Goal: Use online tool/utility: Utilize a website feature to perform a specific function

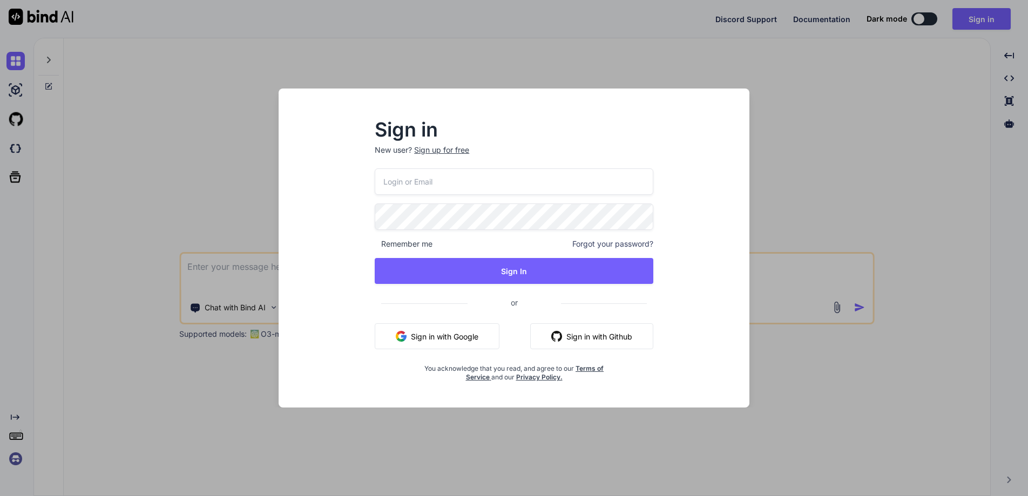
click at [443, 181] on input "email" at bounding box center [514, 181] width 279 height 26
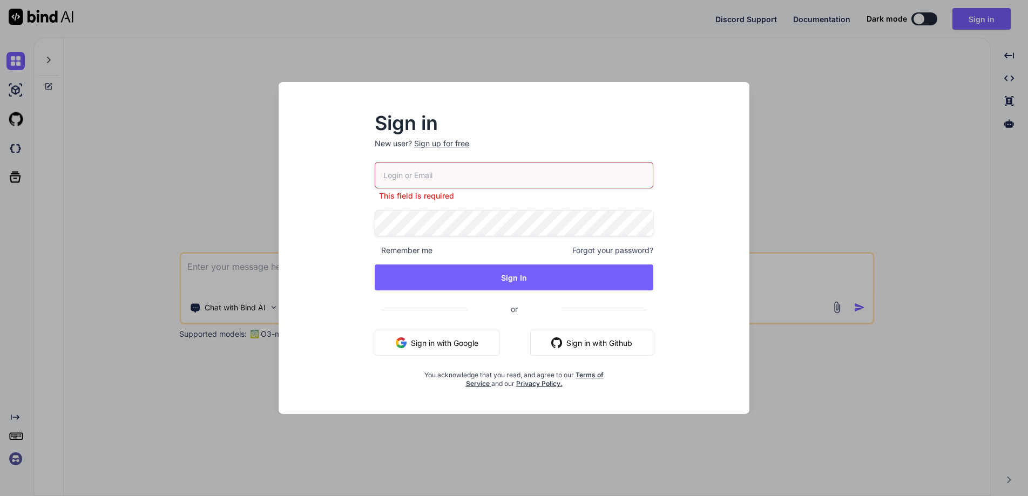
drag, startPoint x: 475, startPoint y: 173, endPoint x: 478, endPoint y: 179, distance: 6.8
click at [475, 173] on input "email" at bounding box center [514, 175] width 279 height 26
type input "[EMAIL_ADDRESS][DOMAIN_NAME]"
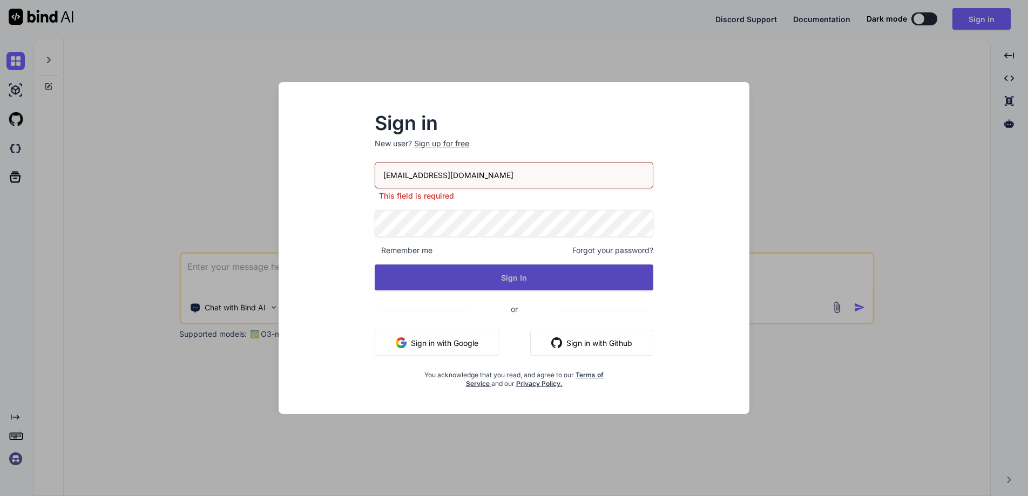
click at [505, 272] on button "Sign In" at bounding box center [514, 277] width 279 height 26
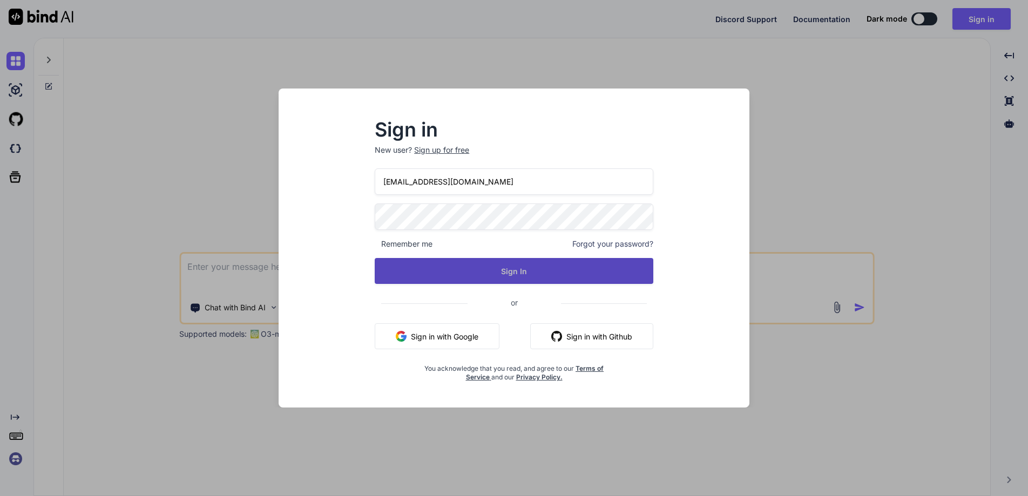
click at [503, 273] on button "Sign In" at bounding box center [514, 271] width 279 height 26
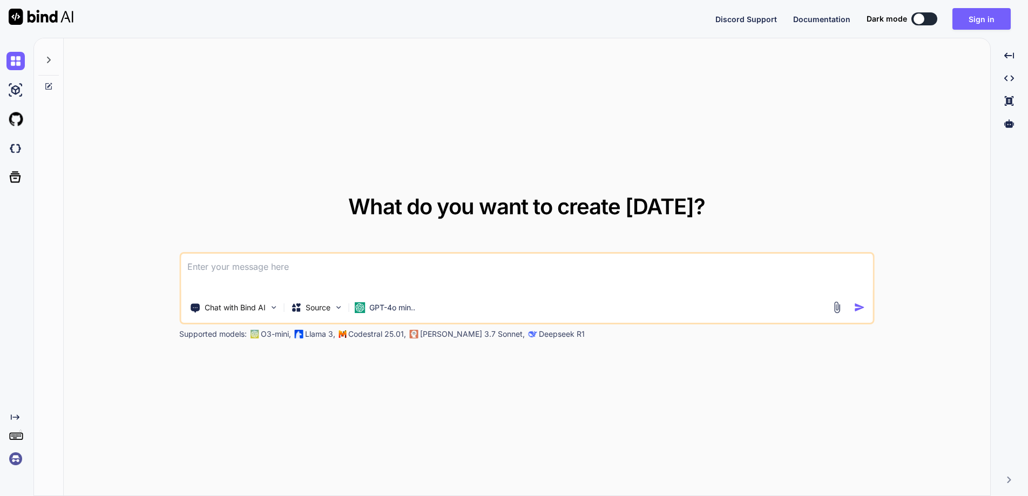
click at [49, 57] on icon at bounding box center [48, 60] width 9 height 9
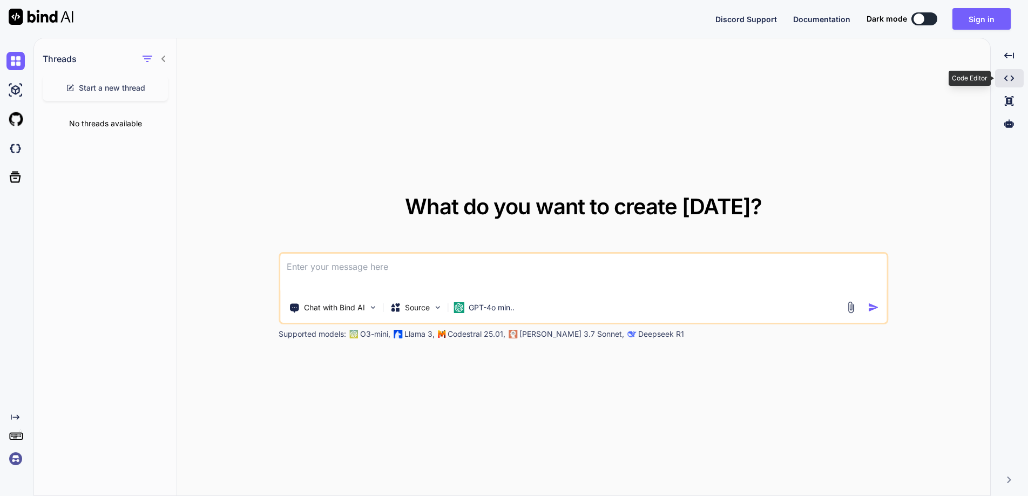
click at [1010, 75] on icon "Created with Pixso." at bounding box center [1009, 78] width 10 height 10
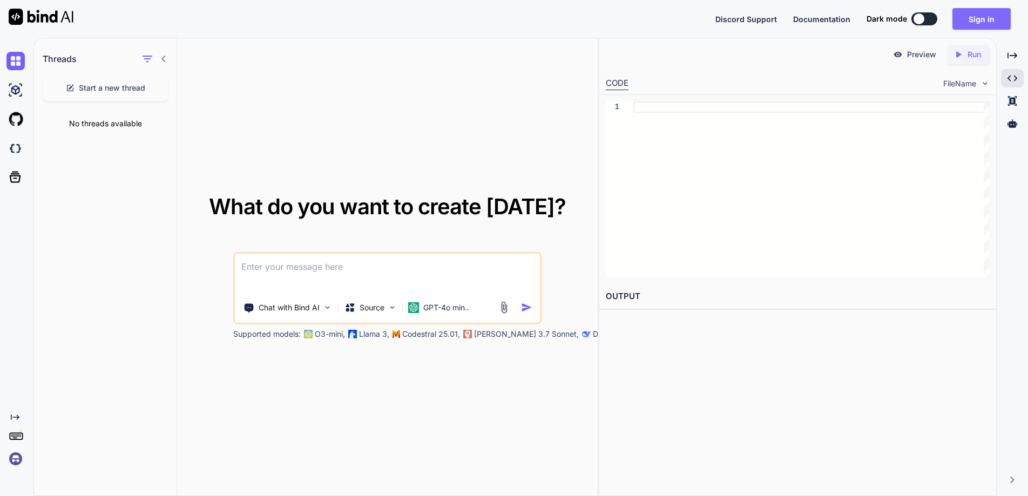
click at [980, 12] on button "Sign in" at bounding box center [981, 19] width 58 height 22
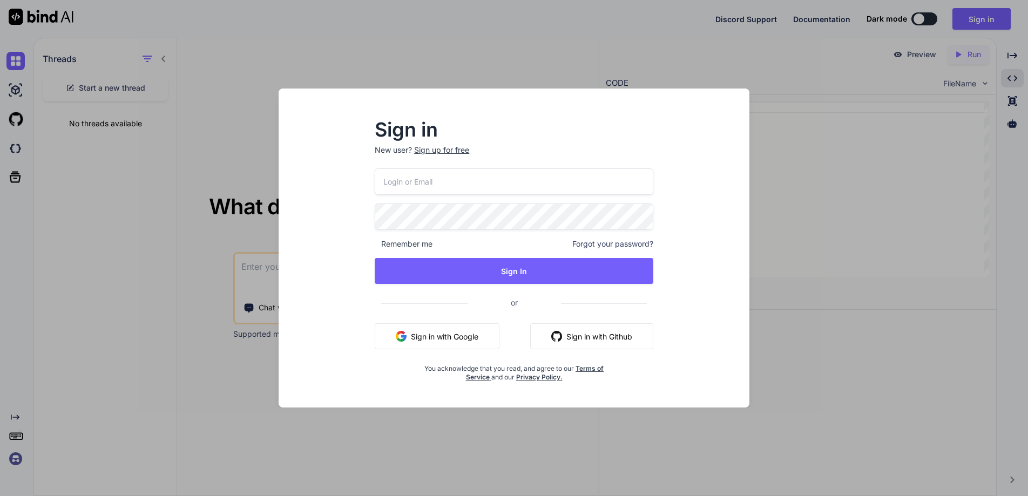
click at [459, 191] on input "email" at bounding box center [514, 181] width 279 height 26
type input "[EMAIL_ADDRESS][DOMAIN_NAME]"
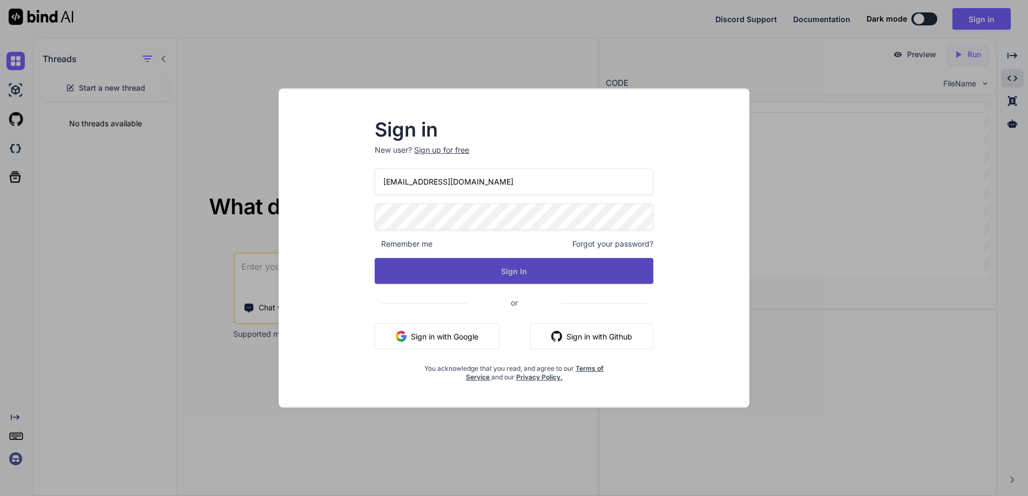
click at [508, 268] on button "Sign In" at bounding box center [514, 271] width 279 height 26
click at [532, 272] on button "Sign In" at bounding box center [514, 271] width 279 height 26
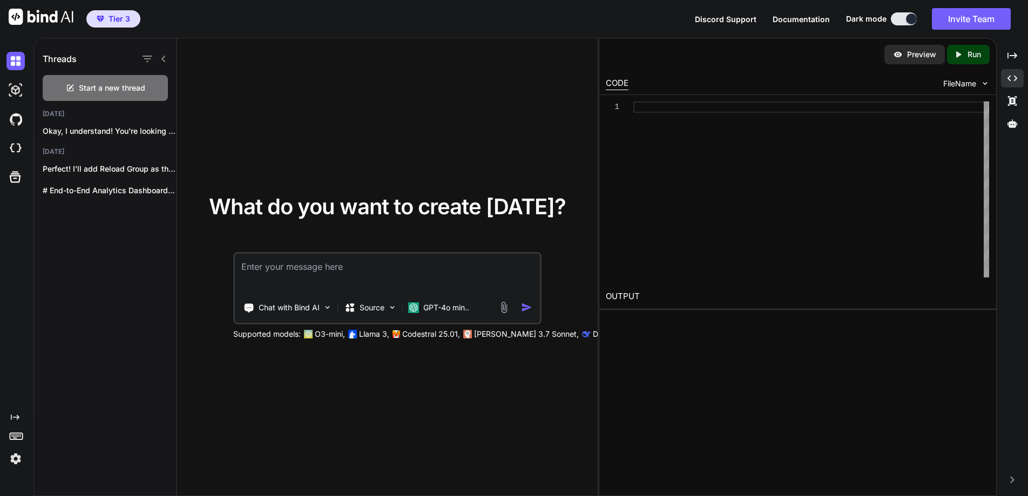
click at [280, 271] on textarea at bounding box center [387, 274] width 305 height 40
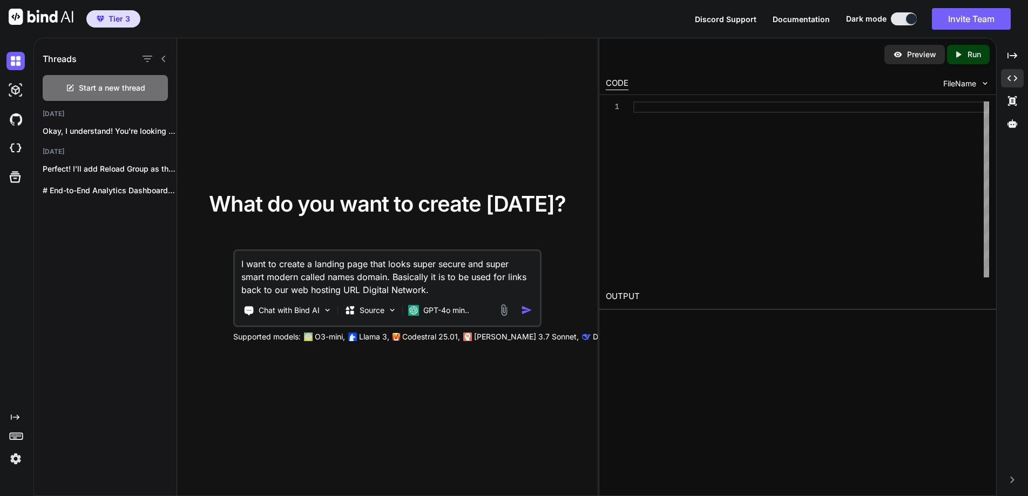
type textarea "I want to create a landing page that looks super secure and super smart modern …"
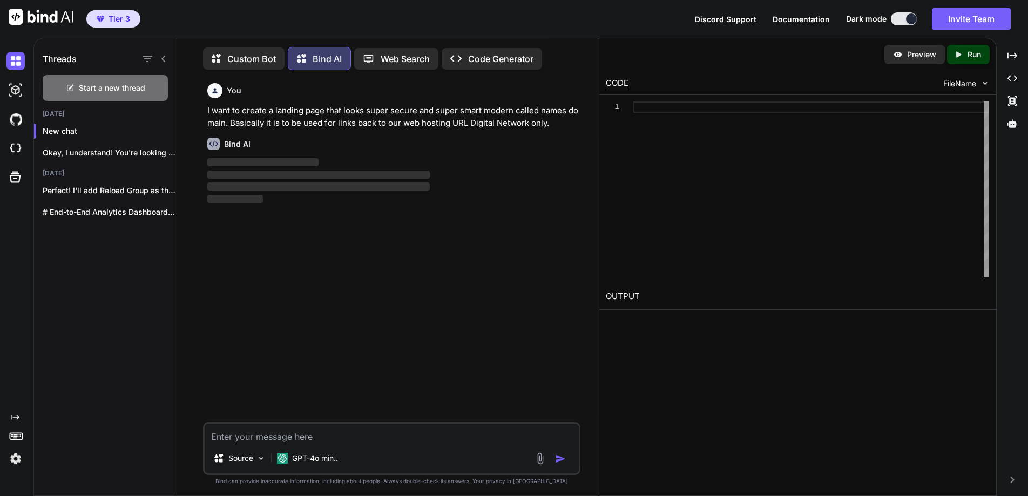
scroll to position [5, 0]
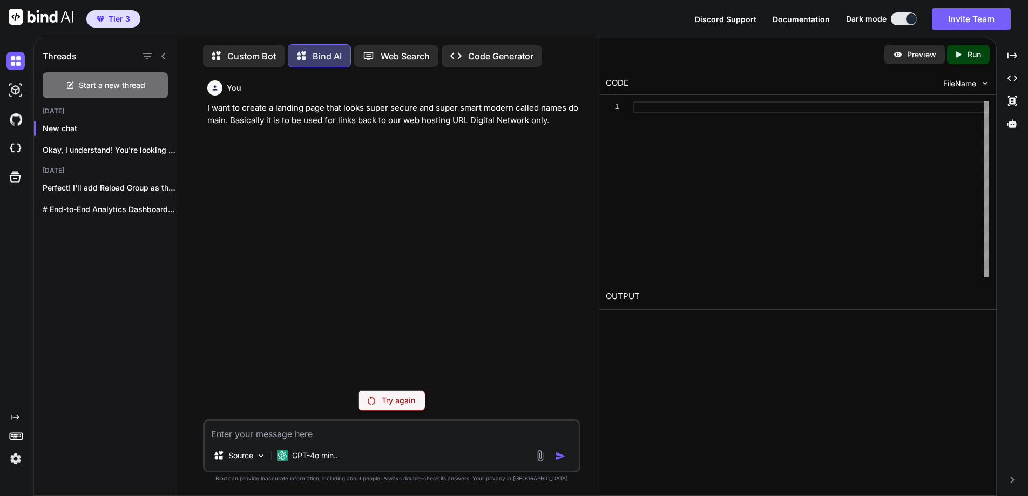
click at [409, 107] on p "I want to create a landing page that looks super secure and super smart modern …" at bounding box center [392, 114] width 371 height 24
click at [322, 455] on p "GPT-4o min.." at bounding box center [315, 455] width 46 height 11
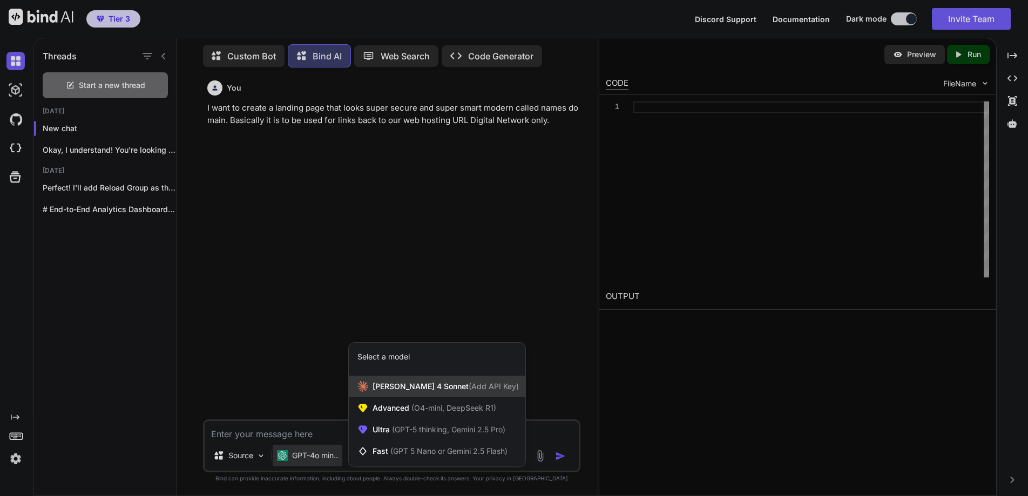
click at [404, 389] on span "[PERSON_NAME] 4 Sonnet (Add API Key)" at bounding box center [445, 386] width 146 height 11
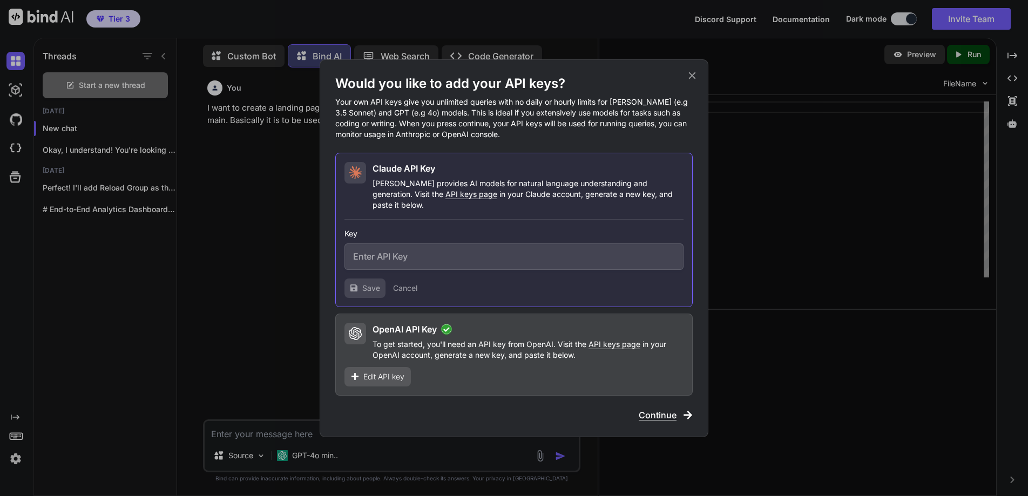
click at [690, 79] on icon at bounding box center [692, 75] width 7 height 7
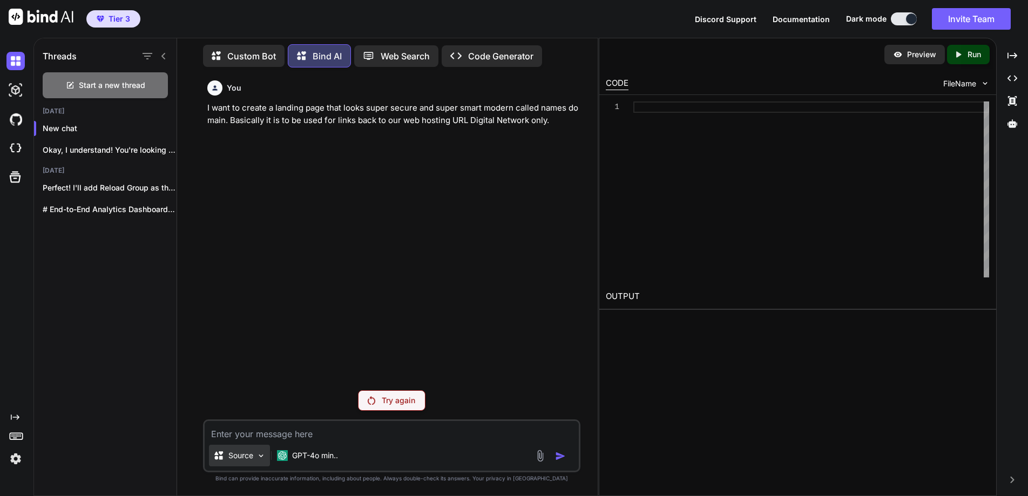
click at [251, 456] on p "Source" at bounding box center [240, 455] width 25 height 11
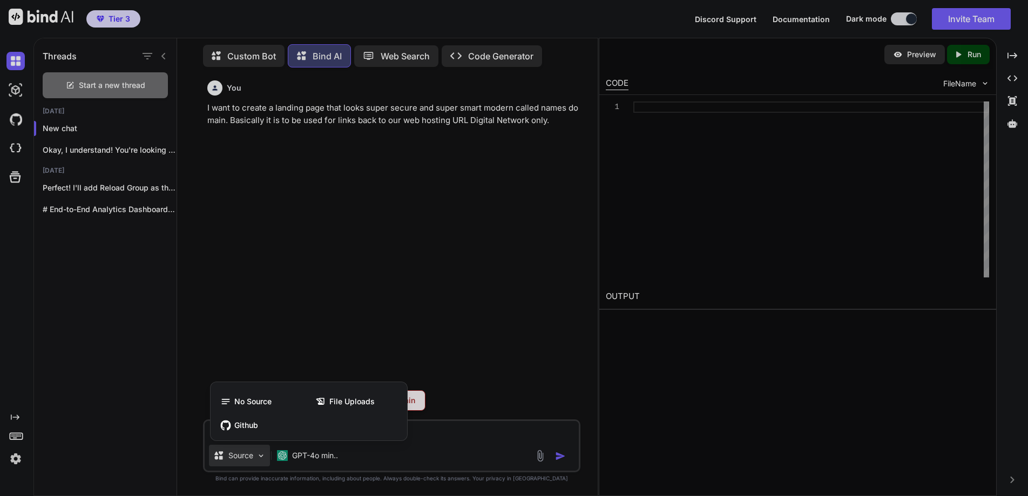
click at [450, 460] on div at bounding box center [514, 248] width 1028 height 496
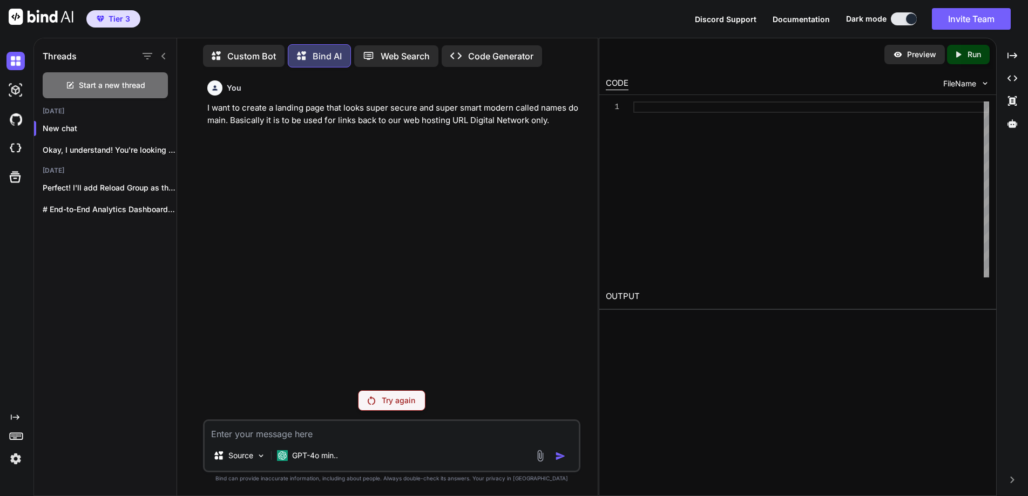
click at [264, 119] on p "I want to create a landing page that looks super secure and super smart modern …" at bounding box center [392, 114] width 371 height 24
click at [124, 20] on span "Tier 3" at bounding box center [119, 18] width 22 height 11
click at [378, 55] on icon at bounding box center [372, 55] width 18 height 11
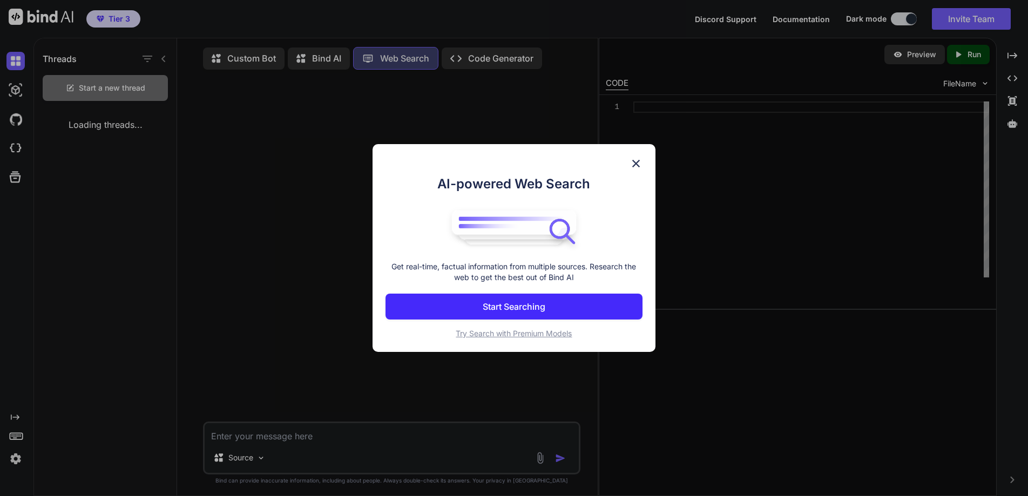
click at [502, 53] on div "AI-powered Web Search Get real-time, factual information from multiple sources.…" at bounding box center [514, 248] width 1028 height 496
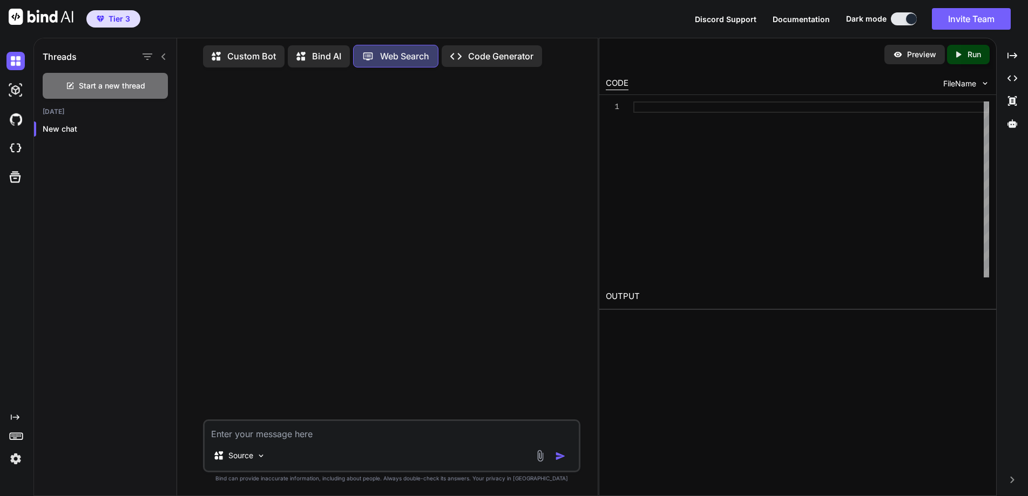
click at [322, 50] on p "Bind AI" at bounding box center [326, 56] width 29 height 13
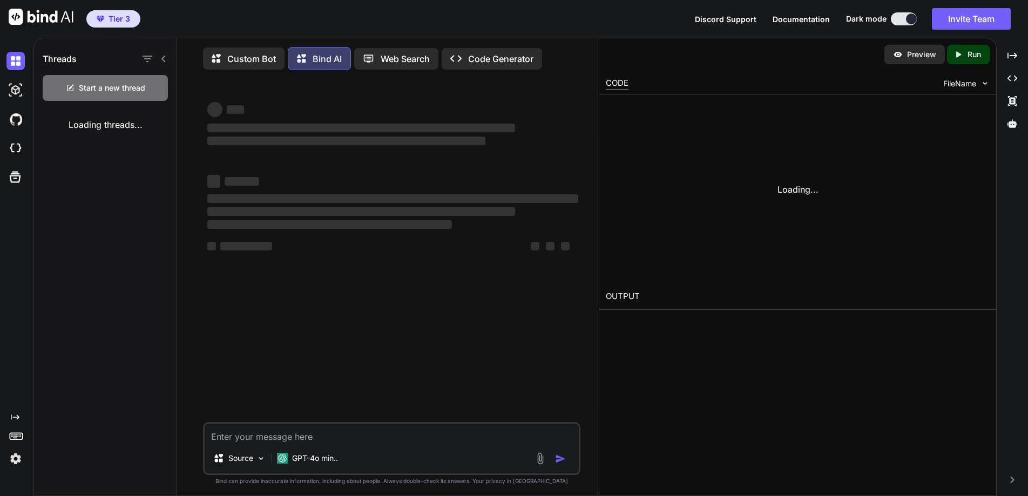
click at [243, 52] on p "Custom Bot" at bounding box center [251, 58] width 49 height 13
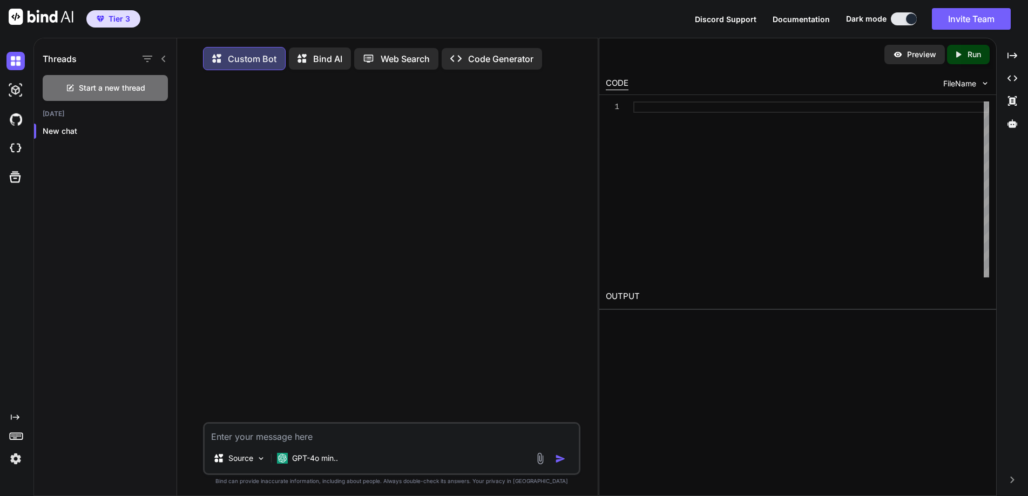
click at [498, 53] on p "Code Generator" at bounding box center [500, 58] width 65 height 13
click at [328, 57] on p "Bind AI" at bounding box center [326, 58] width 29 height 13
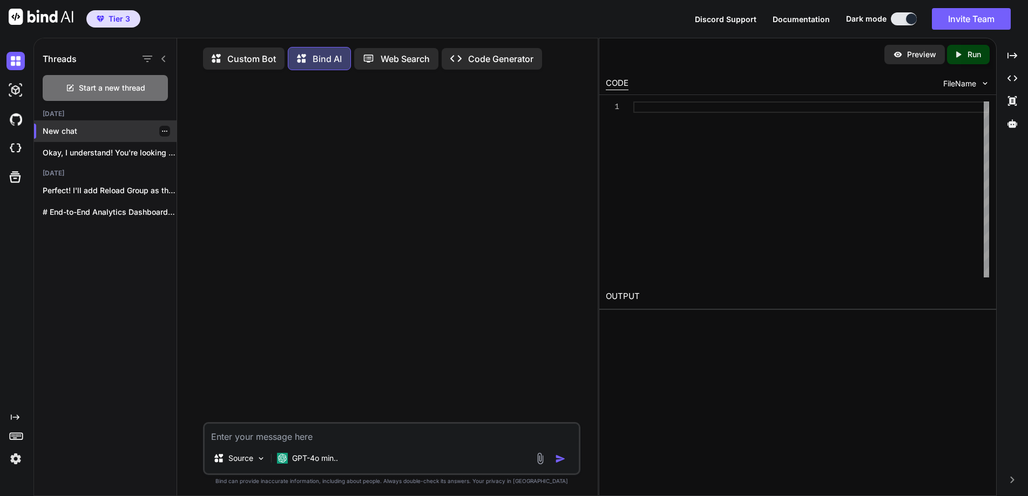
click at [161, 129] on icon "button" at bounding box center [164, 131] width 6 height 6
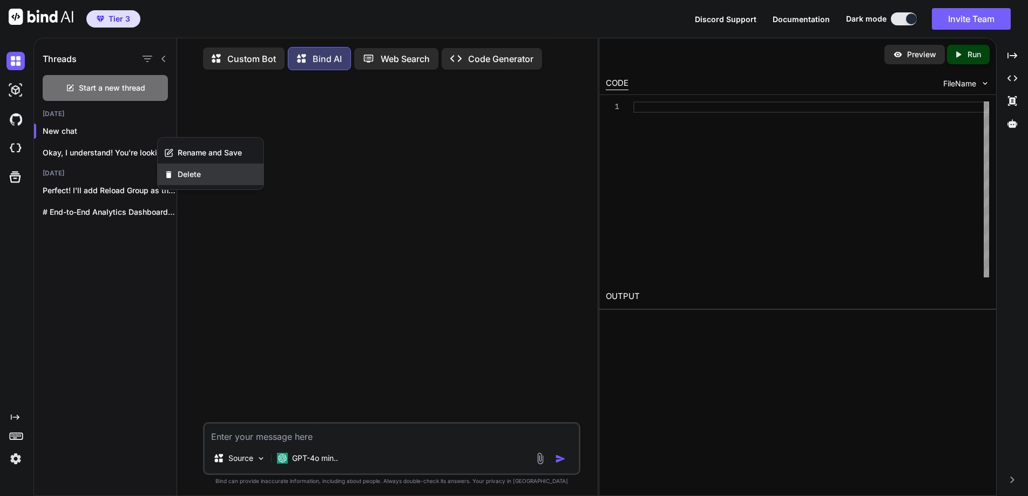
click at [190, 174] on span "Delete" at bounding box center [189, 174] width 23 height 11
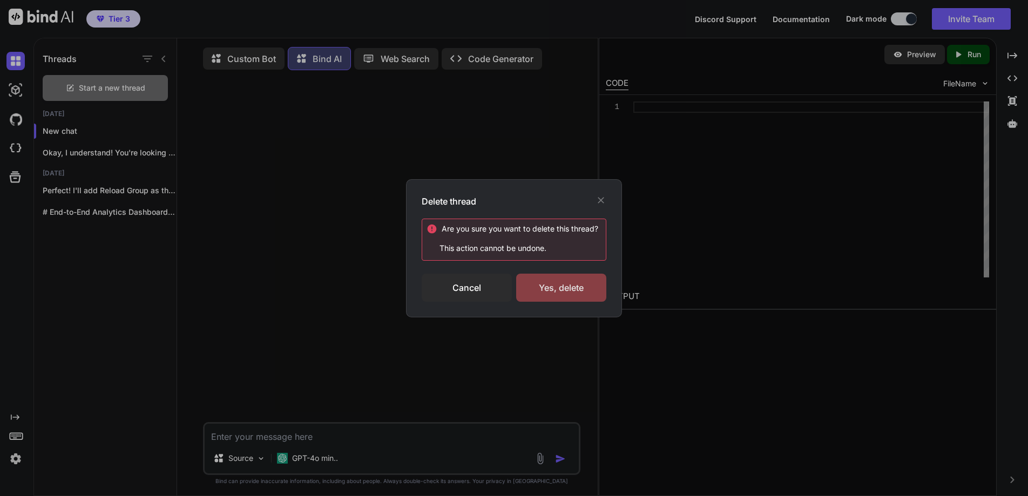
click at [564, 287] on div "Yes, delete" at bounding box center [561, 288] width 90 height 28
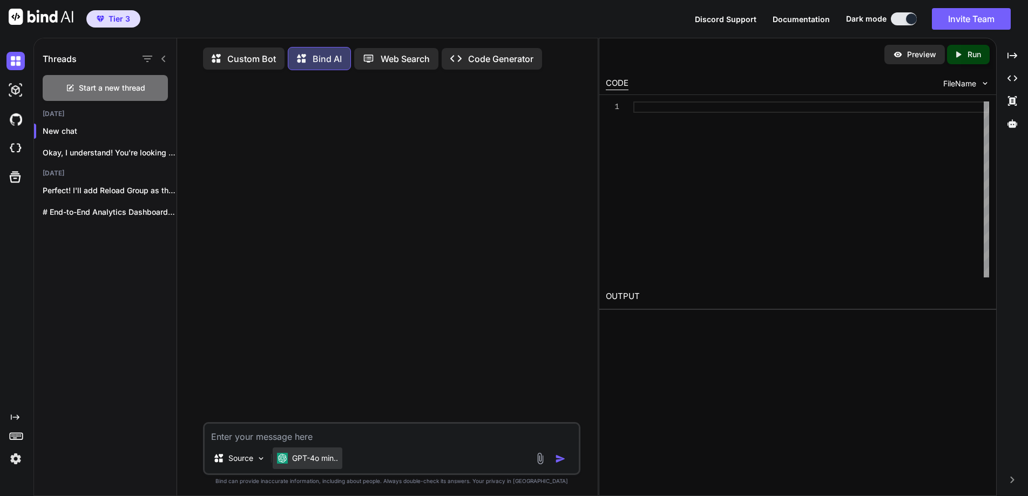
click at [304, 461] on p "GPT-4o min.." at bounding box center [315, 458] width 46 height 11
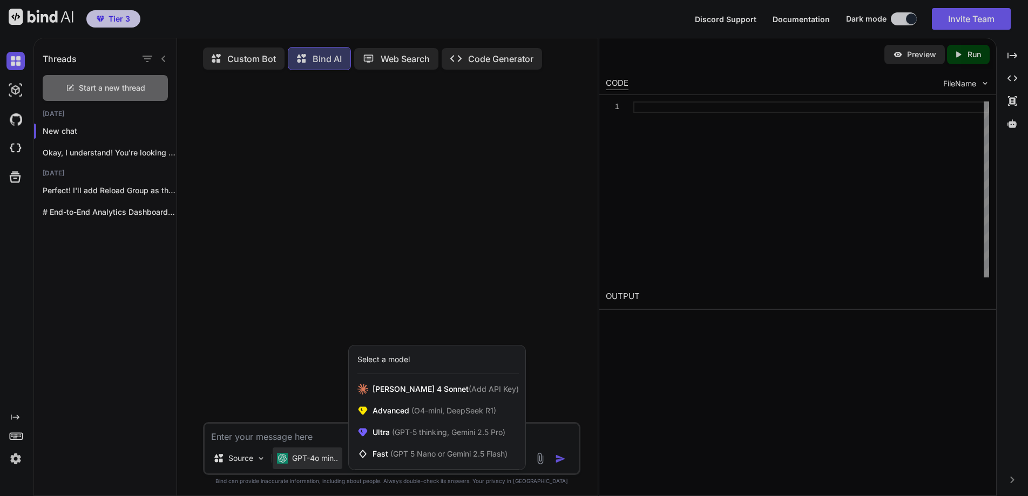
click at [369, 361] on div "Select a model" at bounding box center [383, 359] width 52 height 11
click at [403, 456] on span "(GPT 5 Nano or Gemini 2.5 Flash)" at bounding box center [448, 453] width 117 height 9
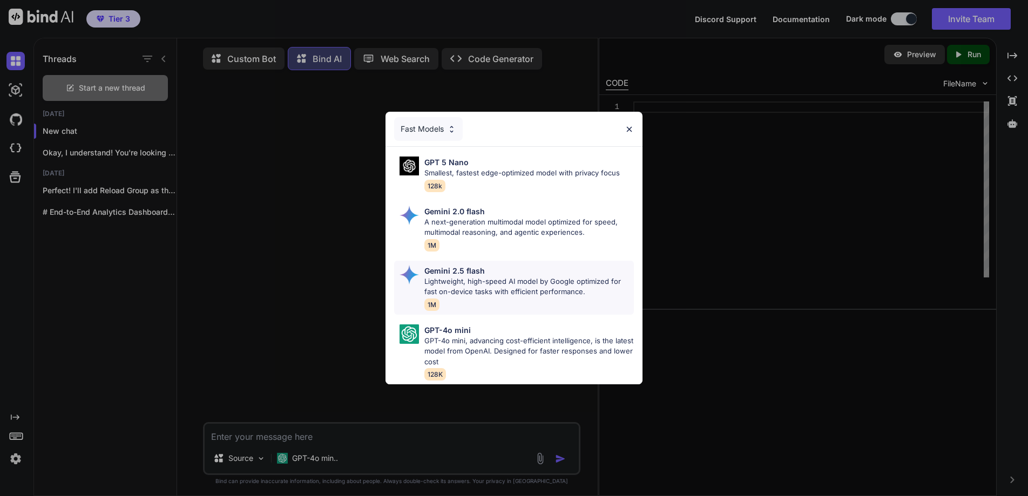
click at [468, 276] on p "Lightweight, high-speed AI model by Google optimized for fast on-device tasks w…" at bounding box center [528, 286] width 209 height 21
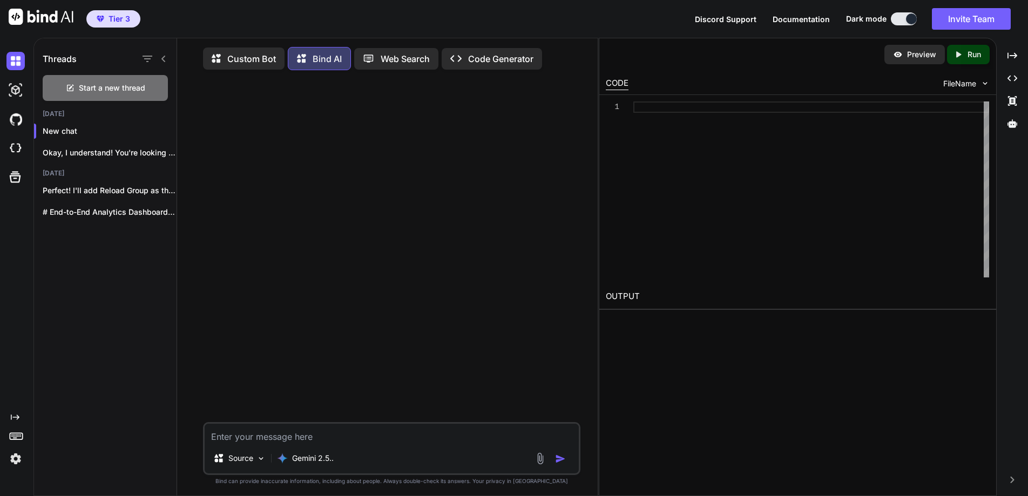
click at [241, 434] on textarea at bounding box center [392, 433] width 374 height 19
drag, startPoint x: 239, startPoint y: 442, endPoint x: 220, endPoint y: 440, distance: 19.0
click at [220, 440] on textarea "I Water create a new modern landing page for names domain." at bounding box center [392, 433] width 374 height 19
type textarea "I Want to create a new modern landing page for names domain."
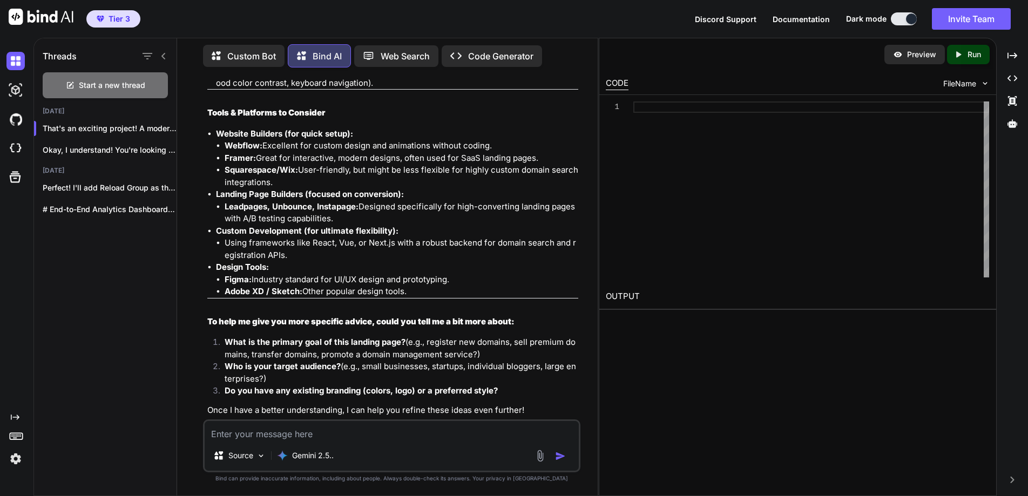
scroll to position [1365, 0]
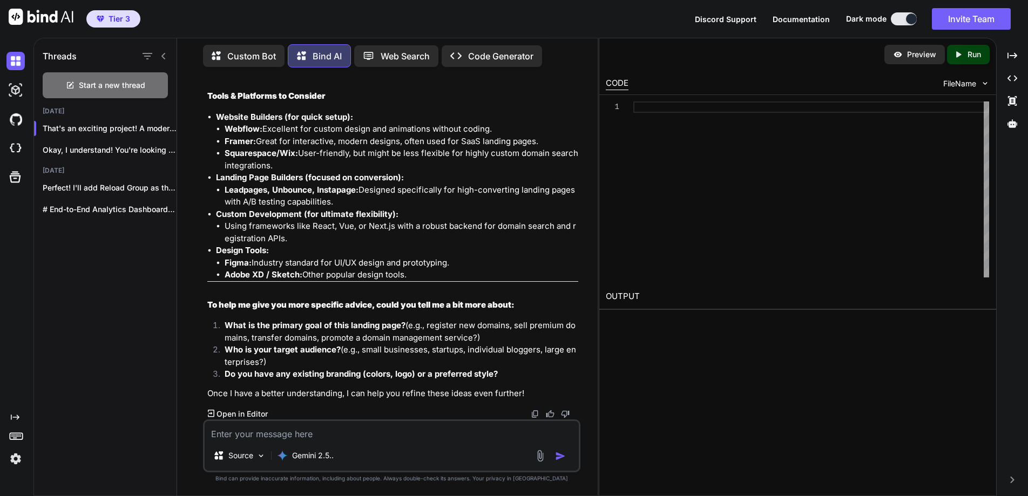
click at [314, 435] on textarea at bounding box center [392, 430] width 374 height 19
drag, startPoint x: 422, startPoint y: 437, endPoint x: 203, endPoint y: 431, distance: 219.2
click at [203, 431] on div "at the moment, just a landing page/HtL homepage Source Gemini 2.5.." at bounding box center [391, 445] width 377 height 53
type textarea "Let's create a basic coming soon, [PERSON_NAME]"
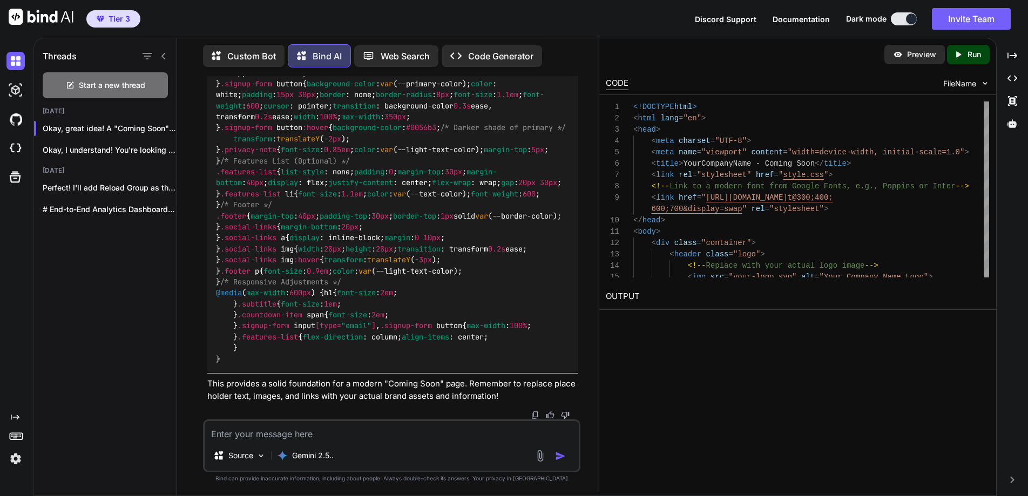
scroll to position [5770, 0]
click at [963, 52] on icon "Created with Pixso." at bounding box center [960, 55] width 14 height 10
click at [679, 317] on link "[URL][DOMAIN_NAME]" at bounding box center [649, 322] width 87 height 10
click at [921, 50] on p "Preview" at bounding box center [921, 54] width 29 height 11
drag, startPoint x: 735, startPoint y: 363, endPoint x: 702, endPoint y: 374, distance: 34.5
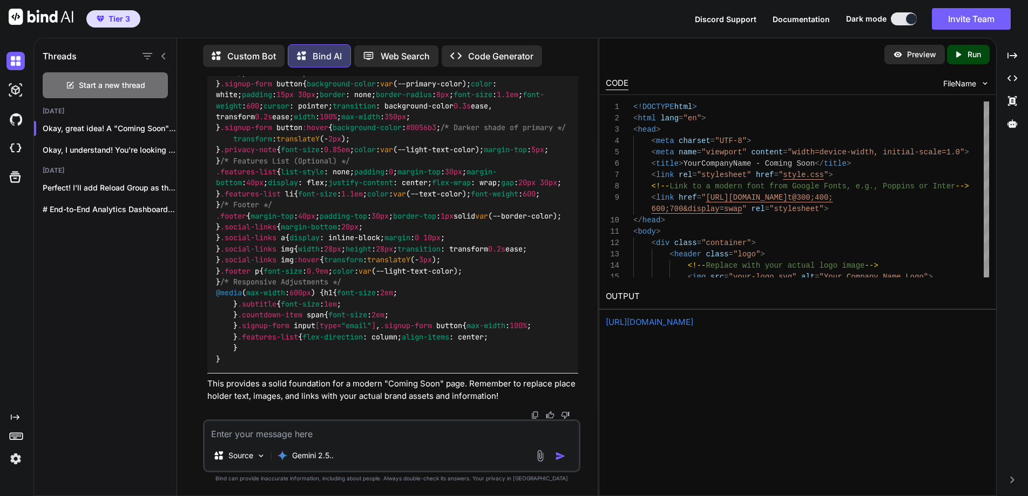
click at [734, 364] on div "Preview Created with Pixso. Run CODE FileName 1 2 3 4 5 6 7 8 9 10 11 12 13 14 …" at bounding box center [798, 267] width 398 height 458
click at [336, 431] on textarea at bounding box center [392, 430] width 374 height 19
click at [247, 428] on textarea at bounding box center [392, 430] width 374 height 19
type textarea "Can you fix up the formatting? It doesn't display well in HTML."
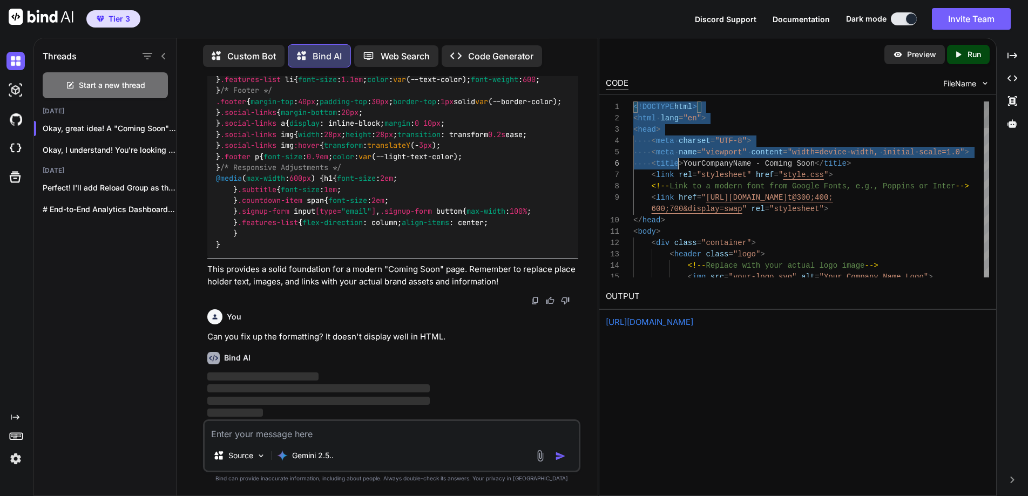
scroll to position [5885, 0]
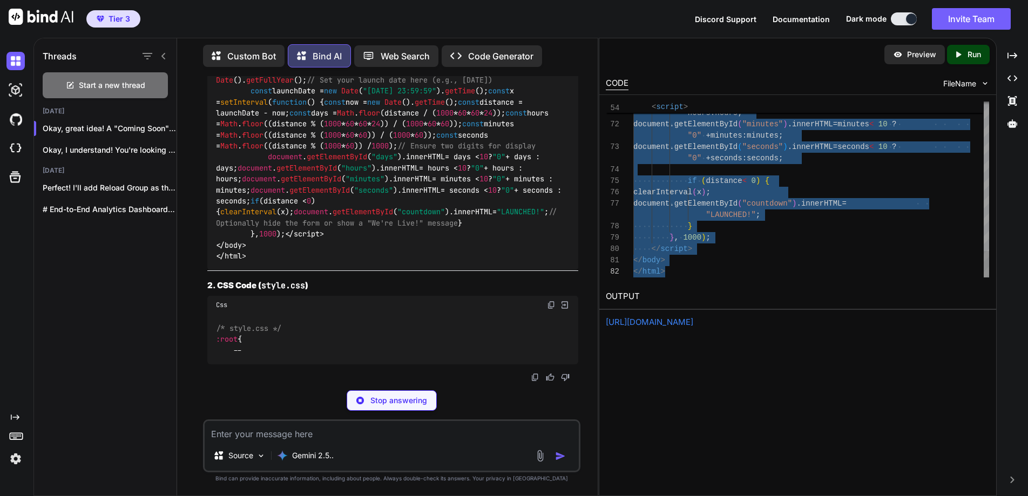
drag, startPoint x: 634, startPoint y: 107, endPoint x: 877, endPoint y: 422, distance: 398.0
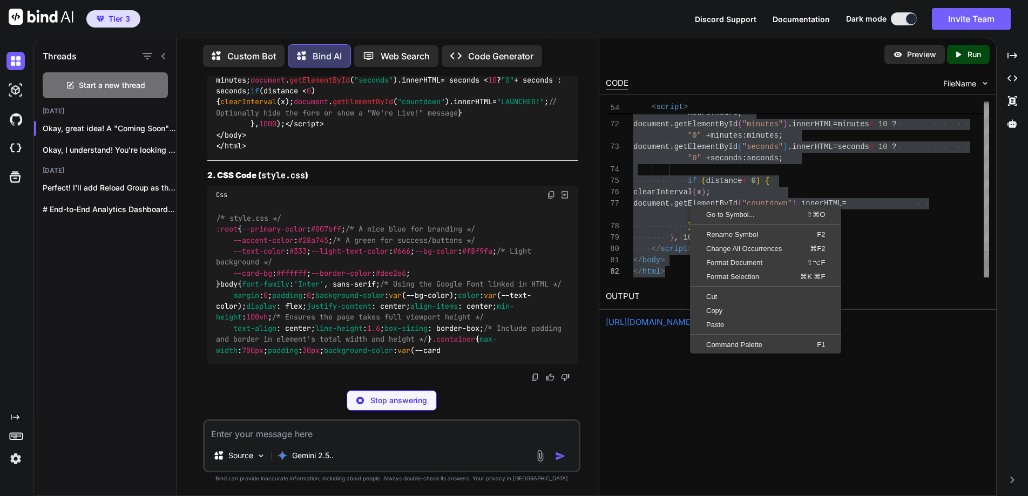
scroll to position [0, 0]
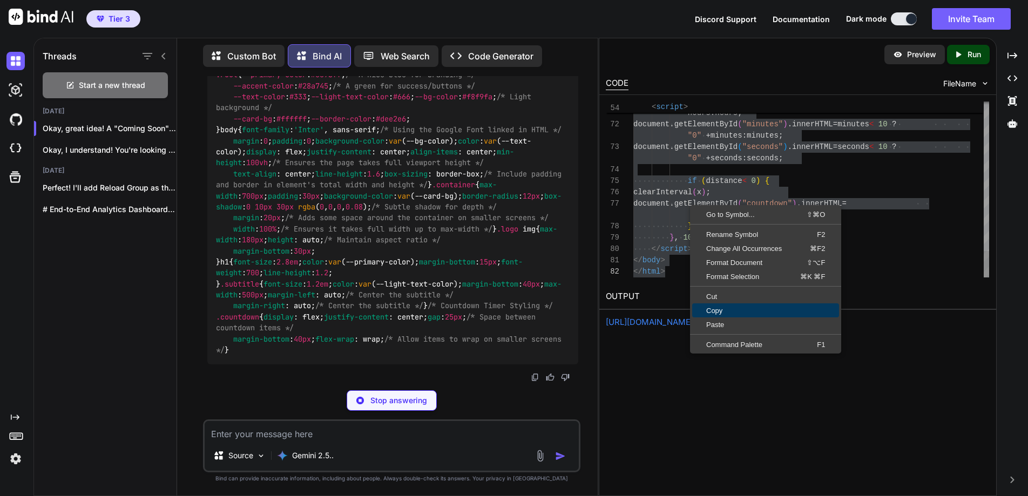
click at [731, 310] on span "Copy" at bounding box center [765, 310] width 147 height 7
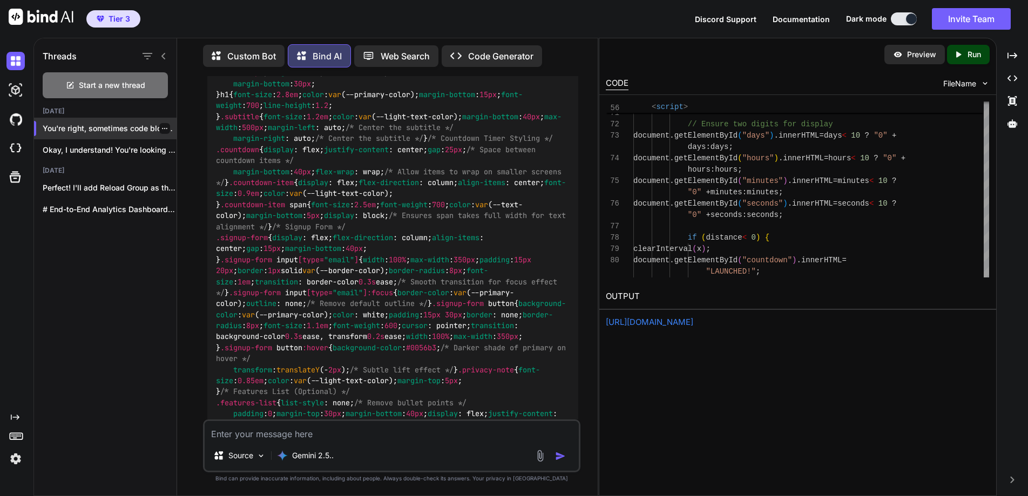
click at [161, 125] on icon "button" at bounding box center [164, 128] width 6 height 6
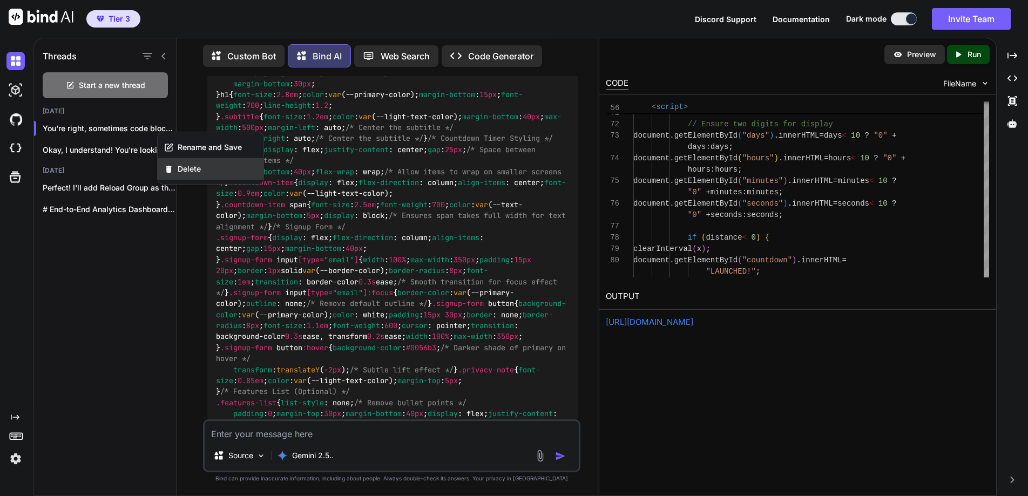
click at [188, 164] on span "Delete" at bounding box center [189, 169] width 23 height 11
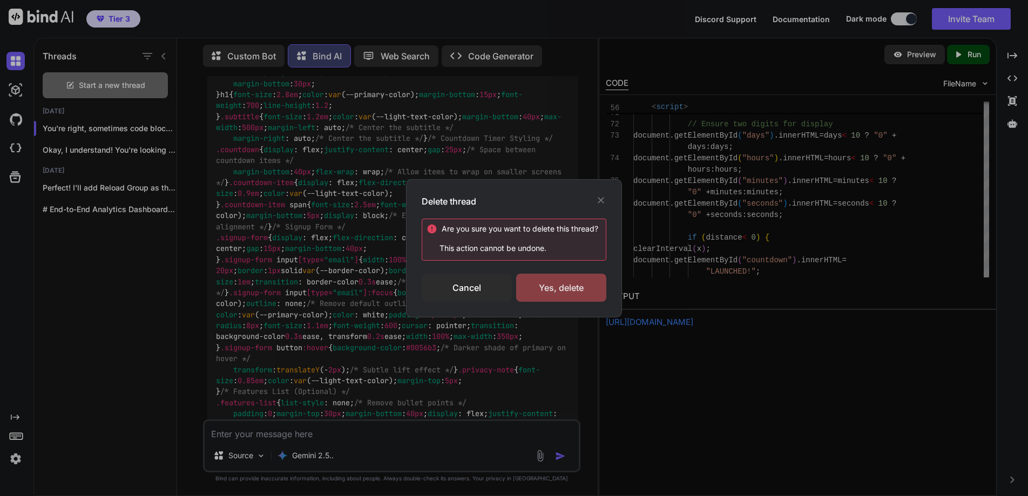
click at [556, 281] on div "Yes, delete" at bounding box center [561, 288] width 90 height 28
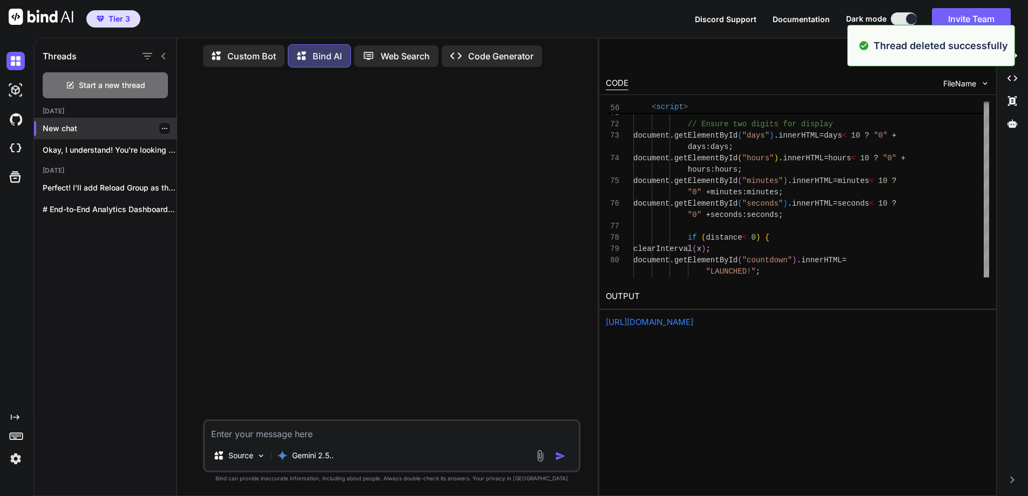
click at [64, 123] on p "New chat" at bounding box center [110, 128] width 134 height 11
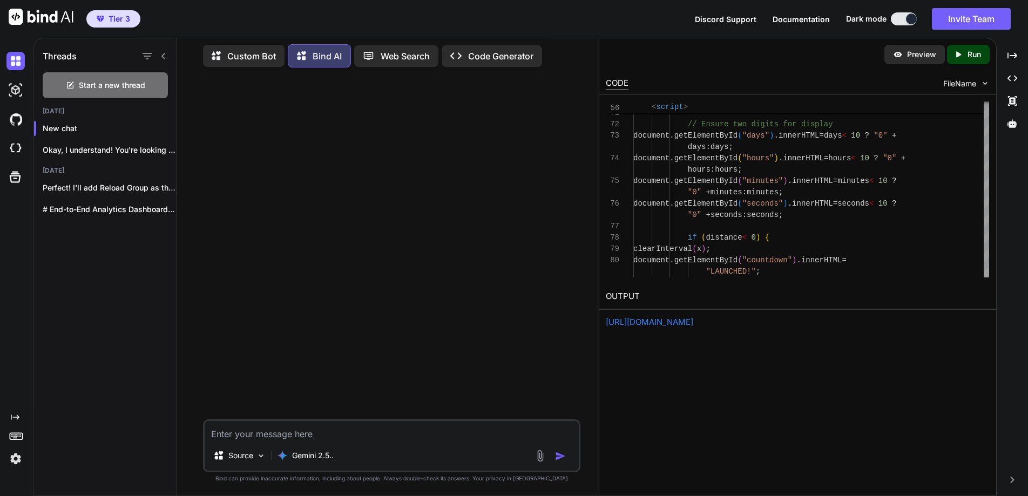
click at [320, 429] on textarea at bounding box center [392, 430] width 374 height 19
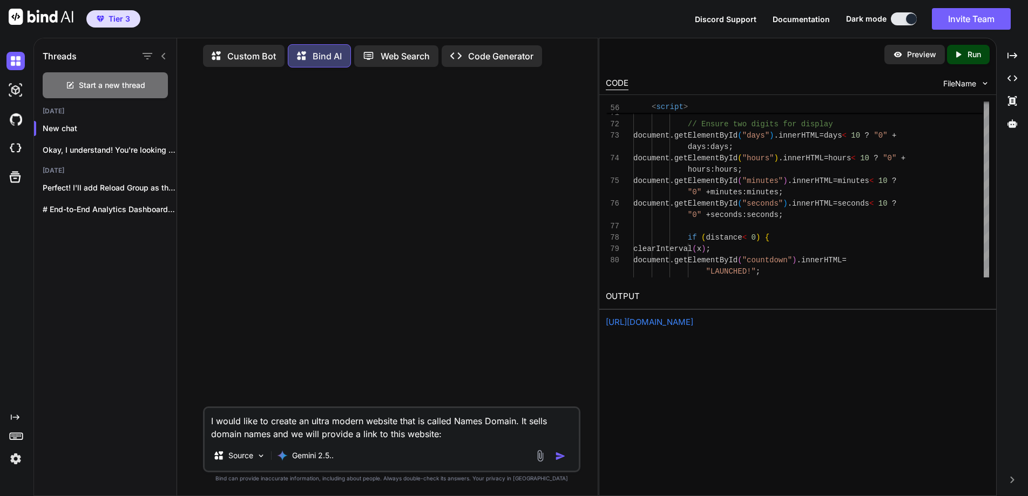
paste textarea "[URL][DOMAIN_NAME]"
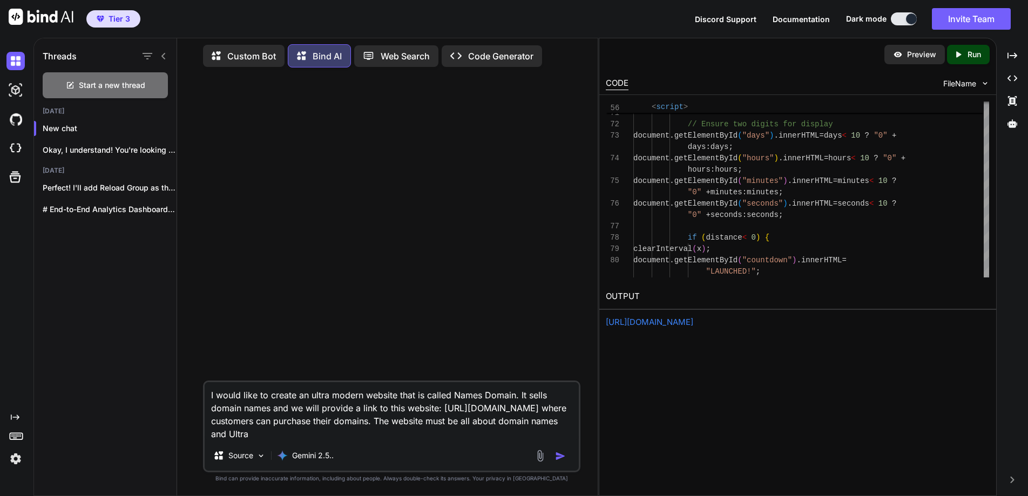
type textarea "I would like to create an ultra modern website that is called Names Domain. It …"
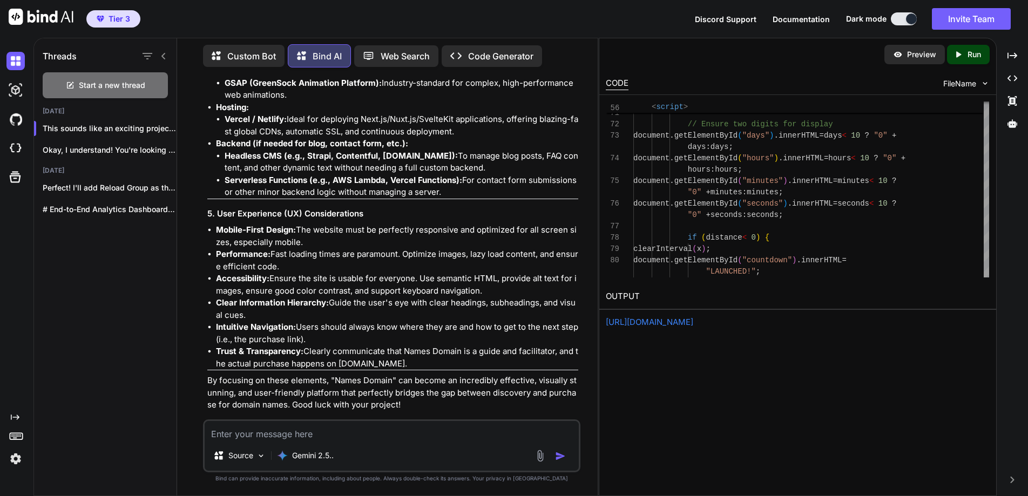
scroll to position [1921, 0]
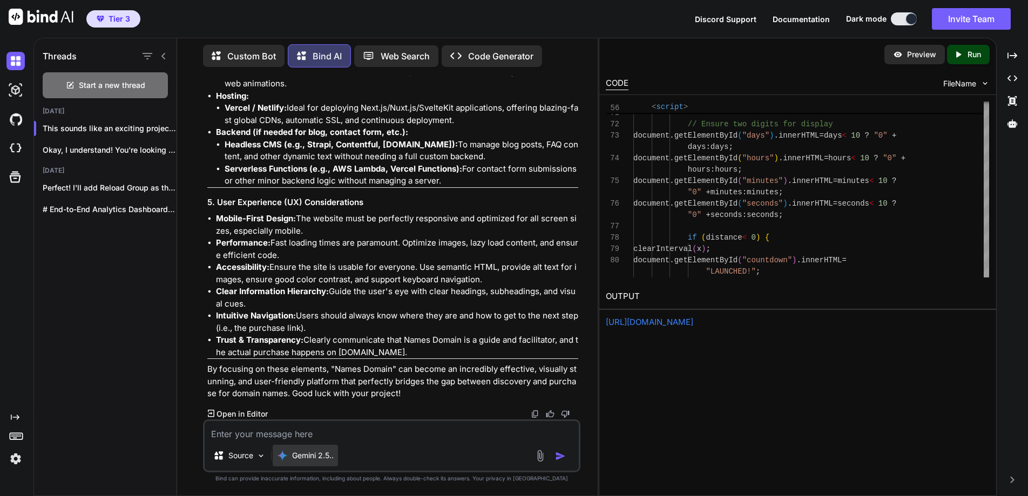
click at [304, 456] on p "Gemini 2.5.." at bounding box center [313, 455] width 42 height 11
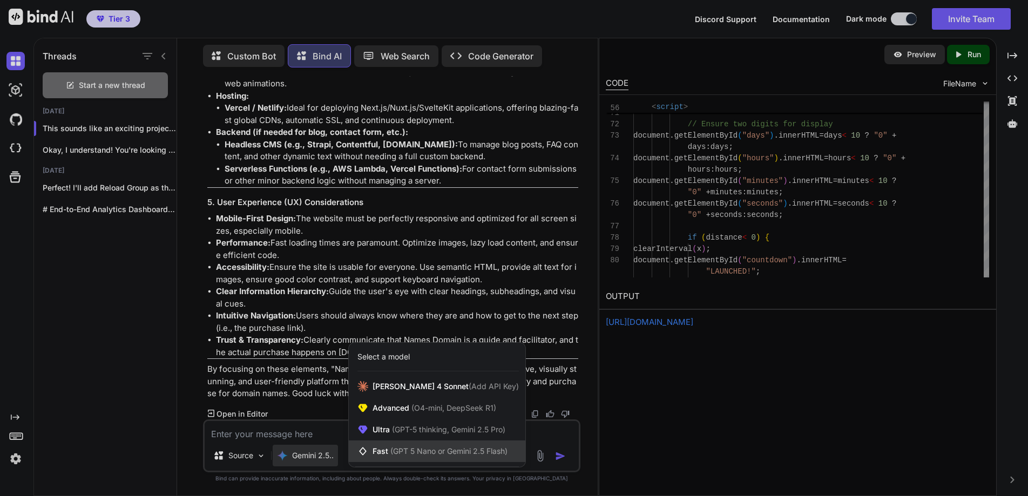
click at [376, 453] on span "Fast (GPT 5 Nano or Gemini 2.5 Flash)" at bounding box center [439, 451] width 135 height 11
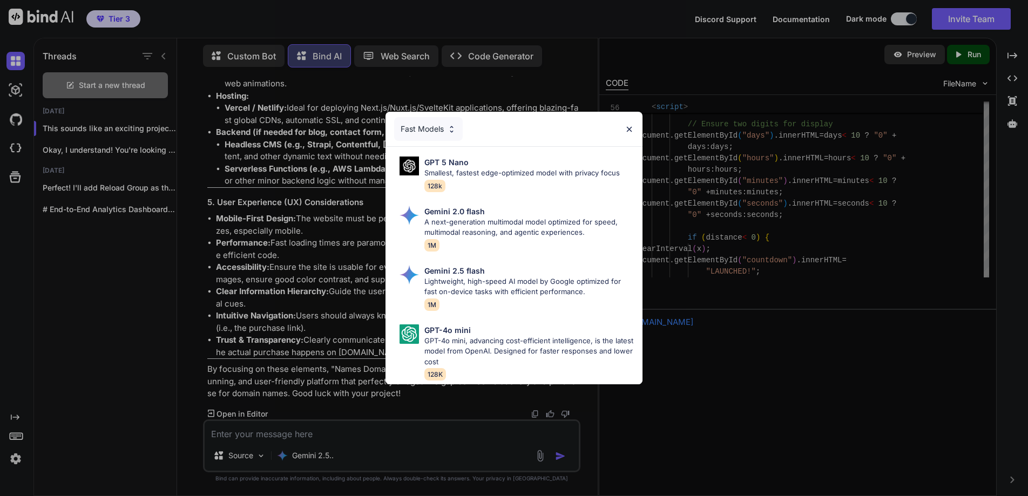
click at [428, 126] on div "Fast Models" at bounding box center [428, 129] width 69 height 24
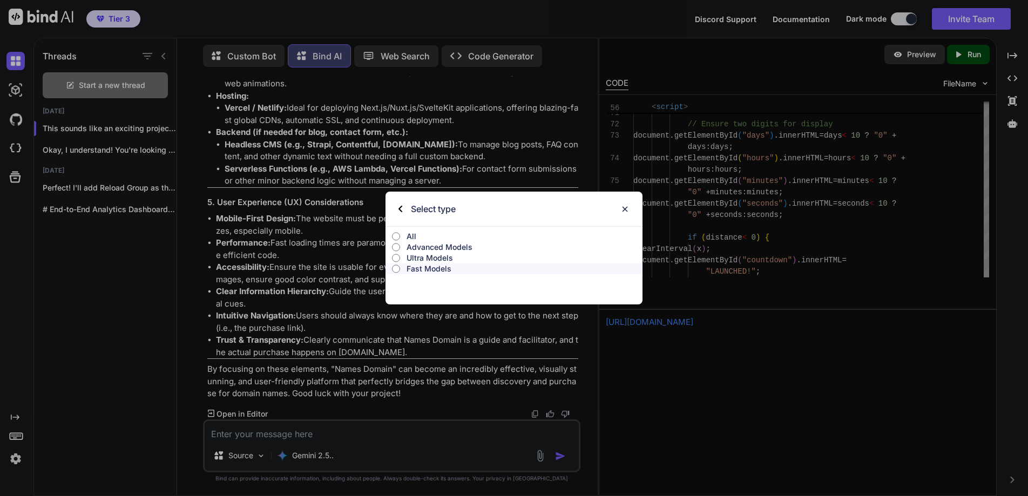
click at [395, 235] on input "All" at bounding box center [396, 236] width 8 height 9
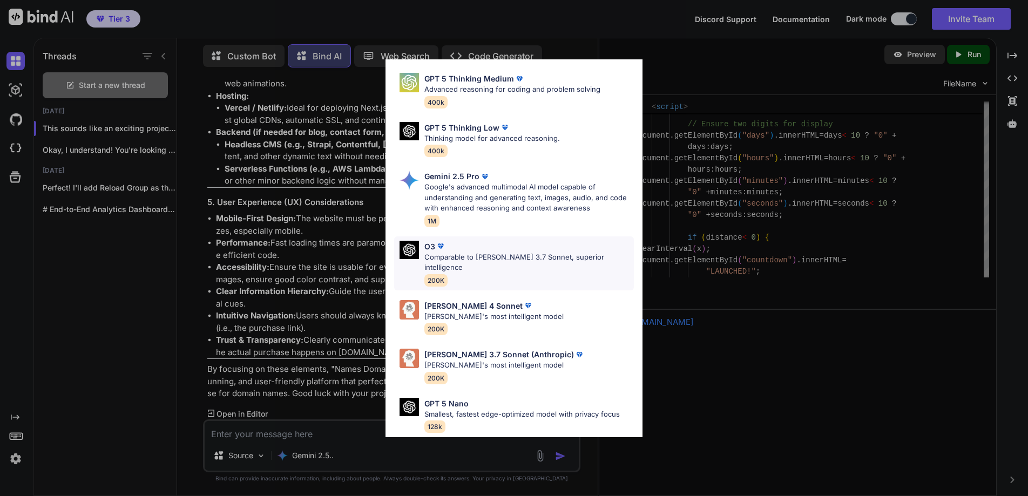
scroll to position [358, 0]
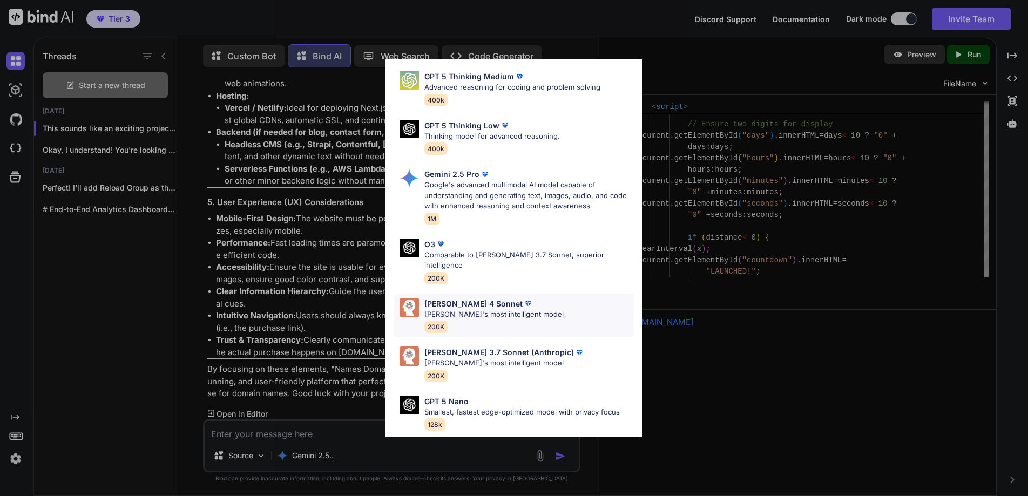
click at [427, 309] on p "[PERSON_NAME]'s most intelligent model" at bounding box center [493, 314] width 139 height 11
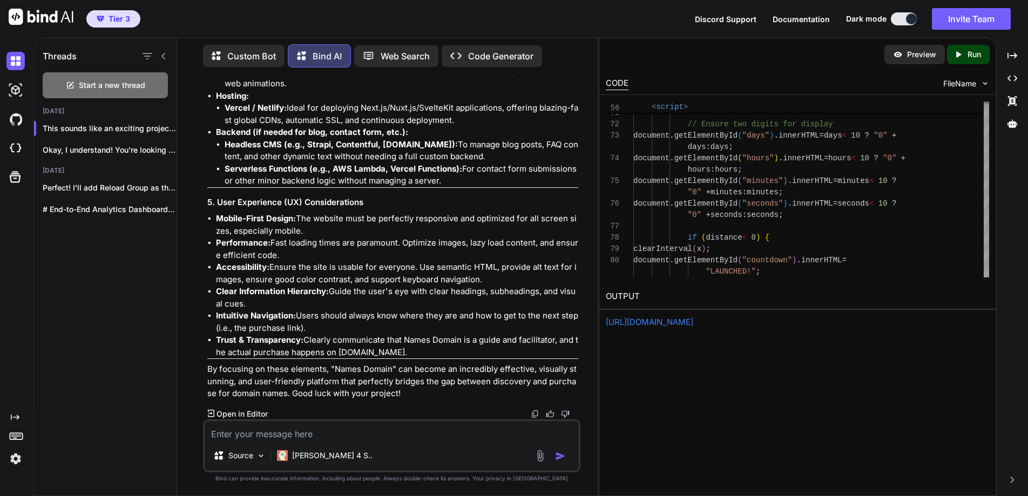
click at [282, 433] on textarea at bounding box center [392, 430] width 374 height 19
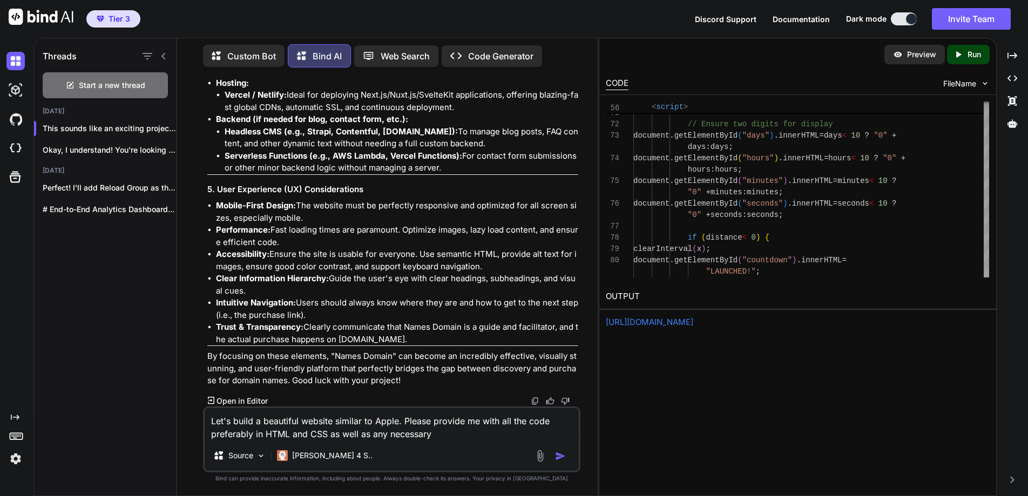
type textarea "Let's build a beautiful website similar to Apple. Please provide me with all th…"
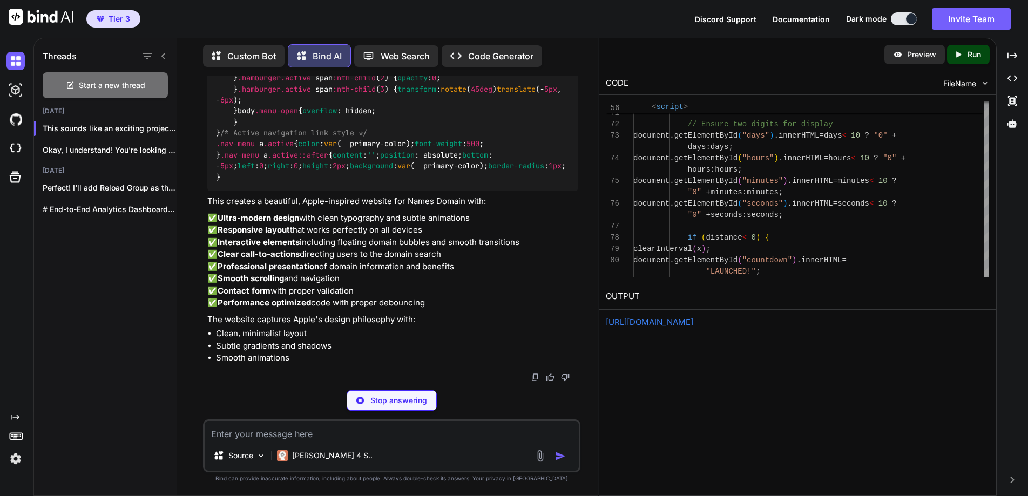
scroll to position [21160, 0]
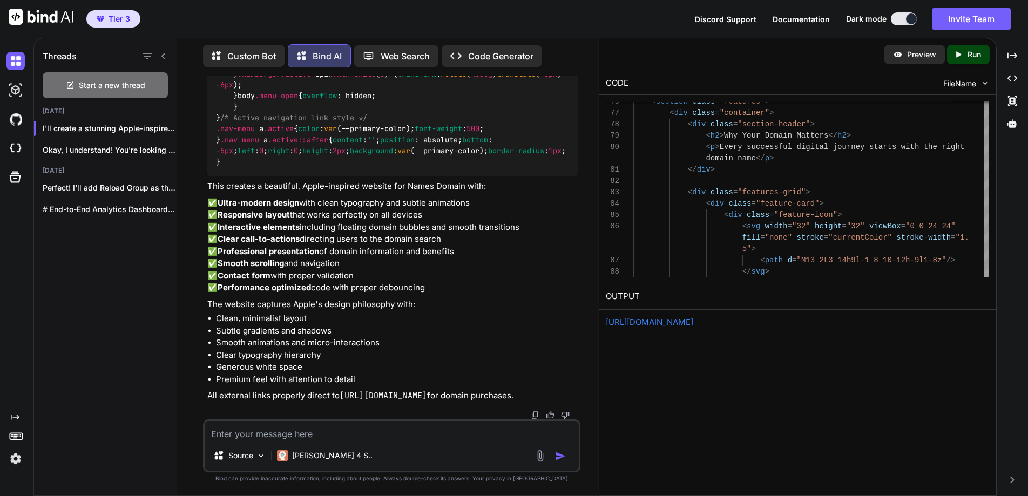
click at [967, 55] on p "Run" at bounding box center [973, 54] width 13 height 11
click at [693, 321] on link "[URL][DOMAIN_NAME]" at bounding box center [649, 322] width 87 height 10
click at [961, 54] on icon "Created with Pixso." at bounding box center [958, 55] width 10 height 10
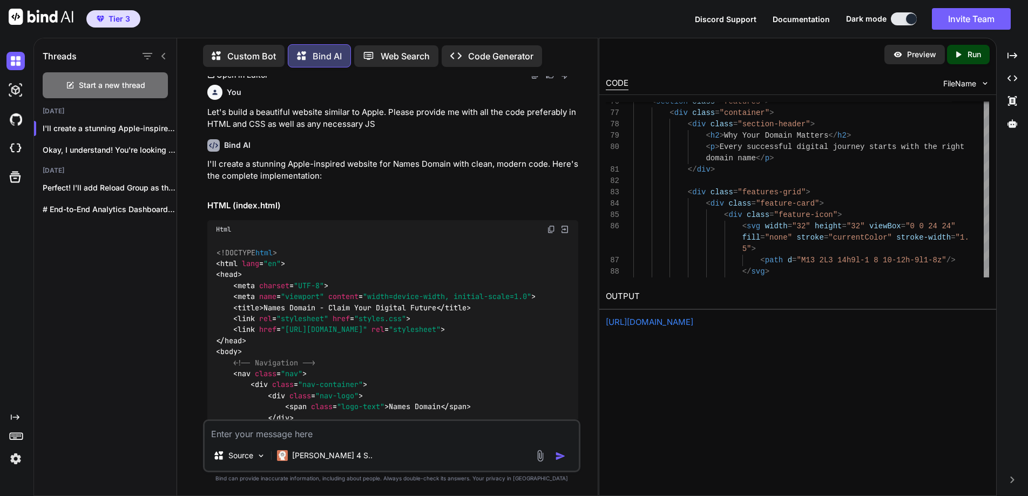
scroll to position [2247, 0]
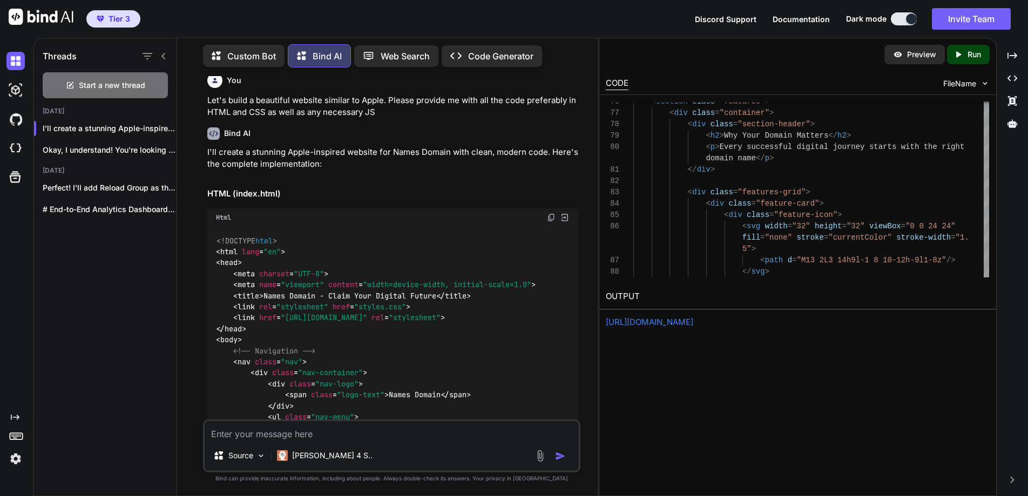
click at [914, 53] on p "Preview" at bounding box center [921, 54] width 29 height 11
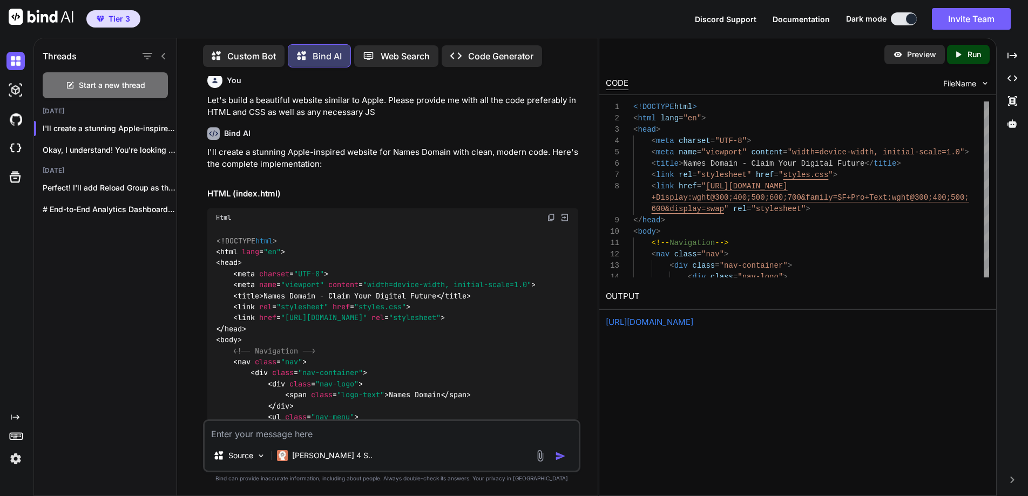
drag, startPoint x: 632, startPoint y: 107, endPoint x: 728, endPoint y: 273, distance: 191.8
click at [730, 286] on div "Preview Created with Pixso. Run CODE FileName 11 12 13 14 9 10 8 1 2 3 4 5 6 7 …" at bounding box center [797, 183] width 397 height 290
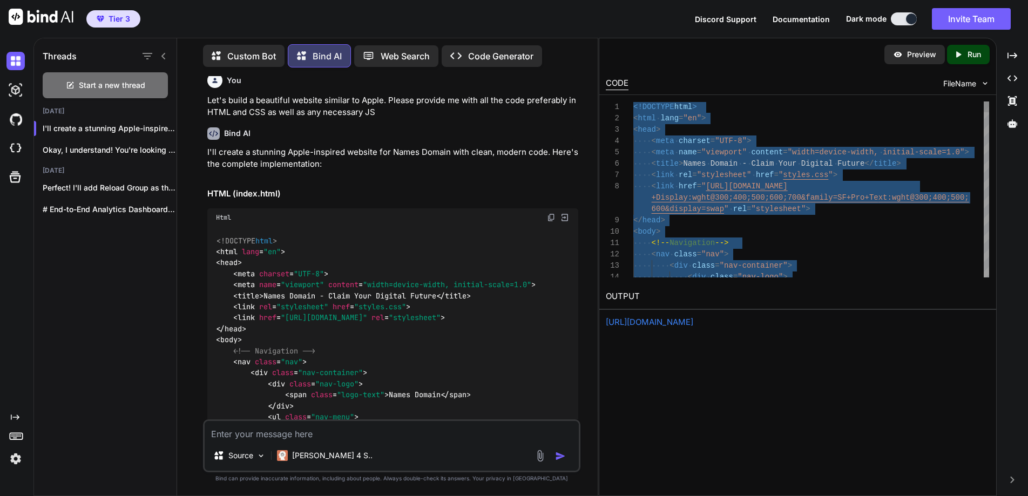
type textarea "<!DOCTYPE html> <html lang="en"> <head> <meta charset="UTF-8"> <meta name="view…"
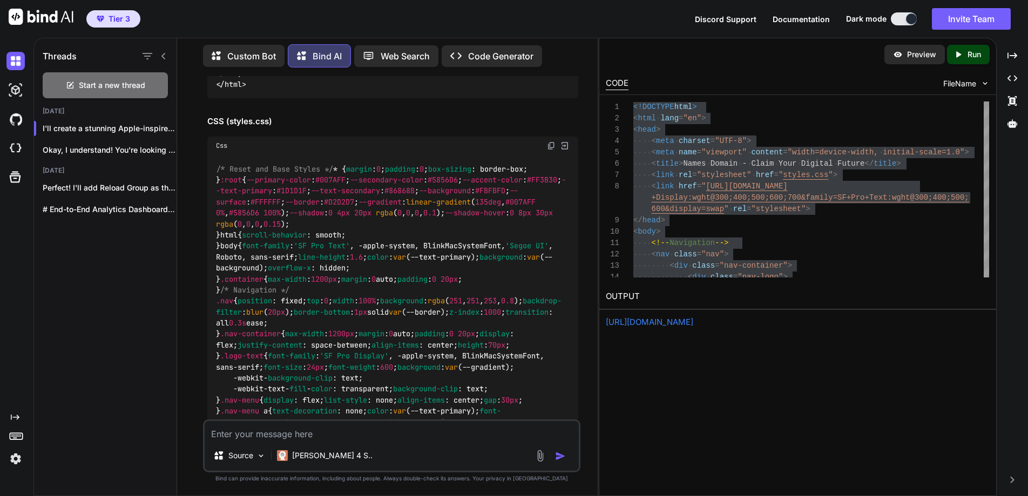
scroll to position [6519, 0]
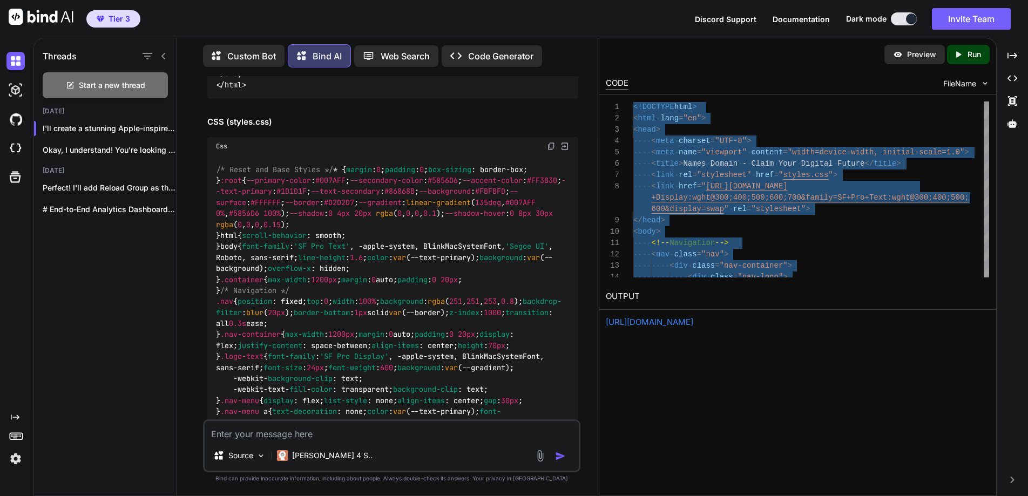
click at [362, 155] on div "Css" at bounding box center [392, 146] width 371 height 18
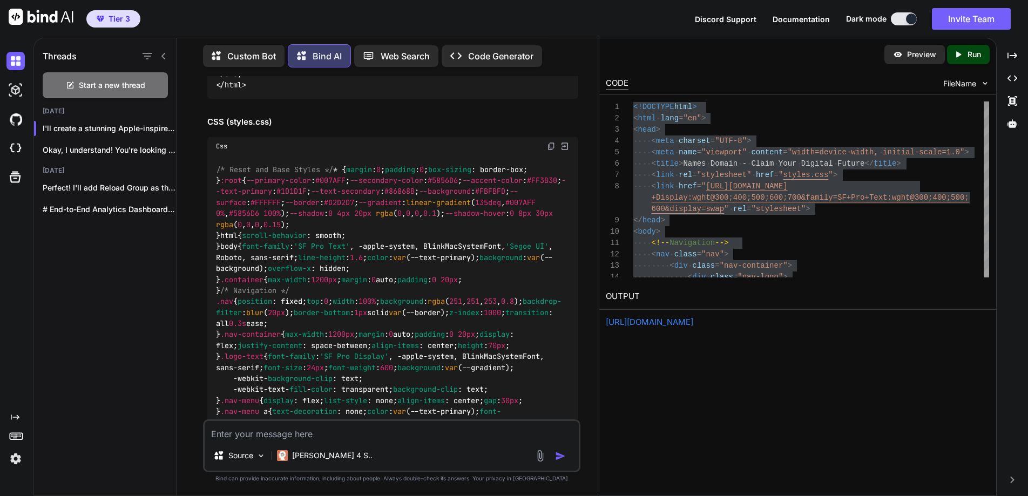
click at [551, 151] on img at bounding box center [551, 146] width 9 height 9
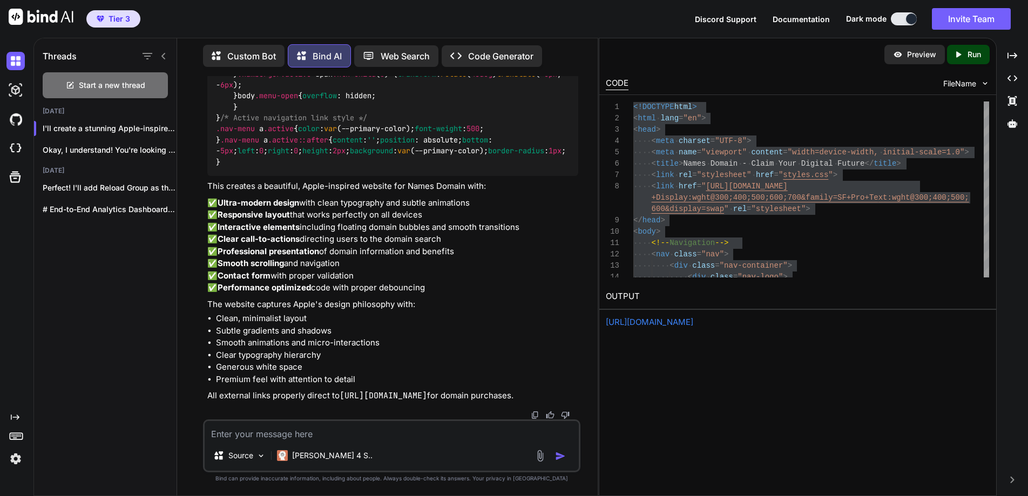
scroll to position [16926, 0]
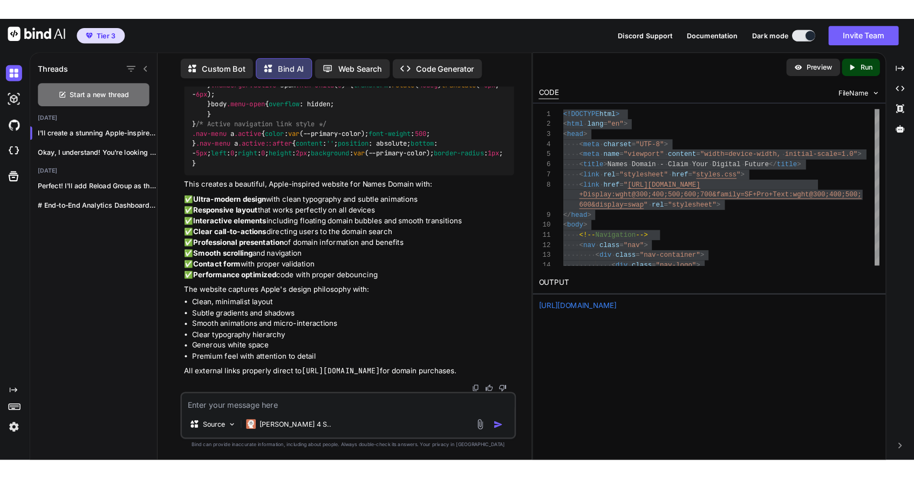
scroll to position [21846, 0]
